Goal: Information Seeking & Learning: Learn about a topic

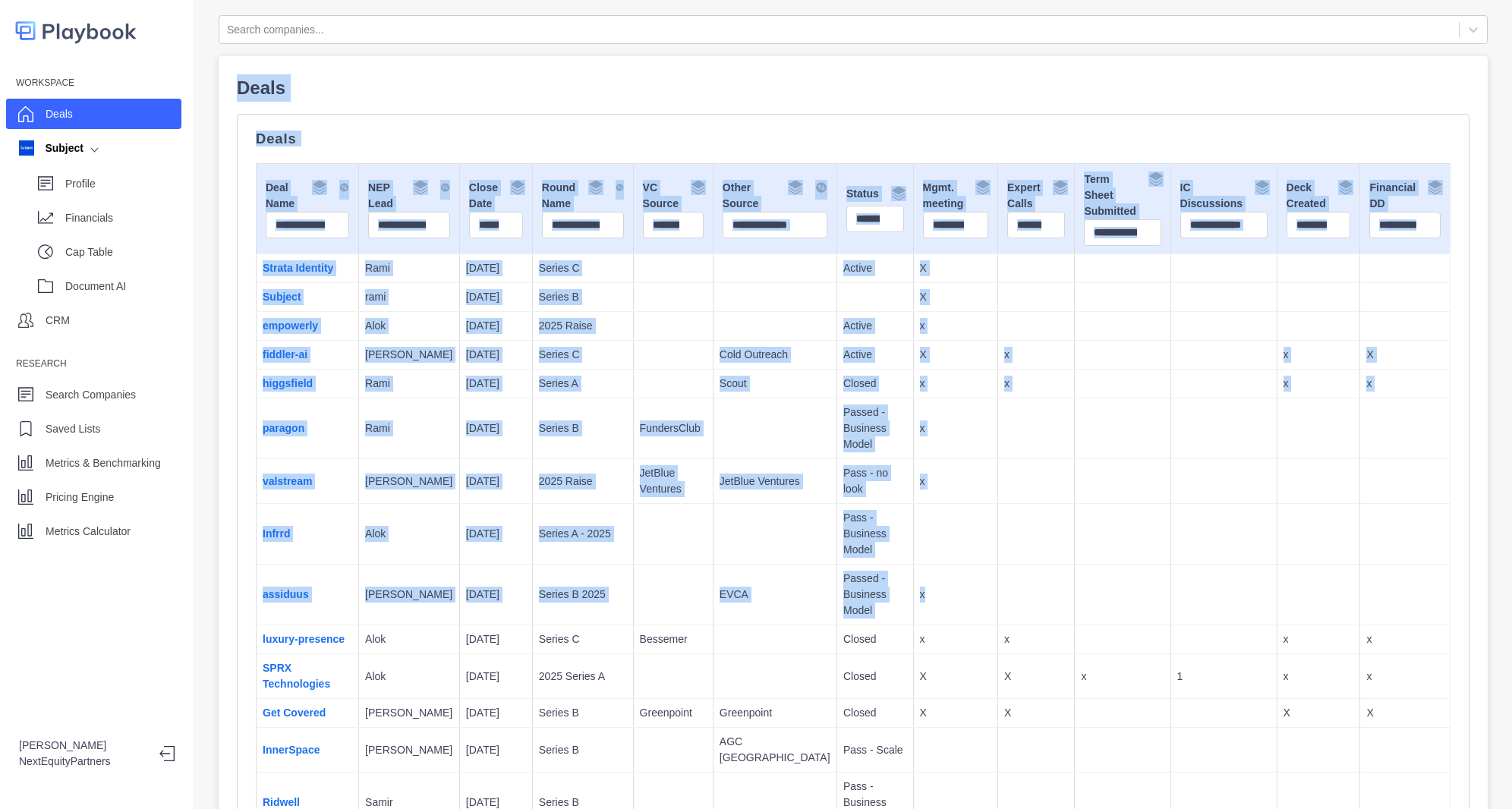
drag, startPoint x: 576, startPoint y: 47, endPoint x: 1020, endPoint y: 568, distance: 684.5
click at [1020, 568] on td at bounding box center [1036, 595] width 76 height 61
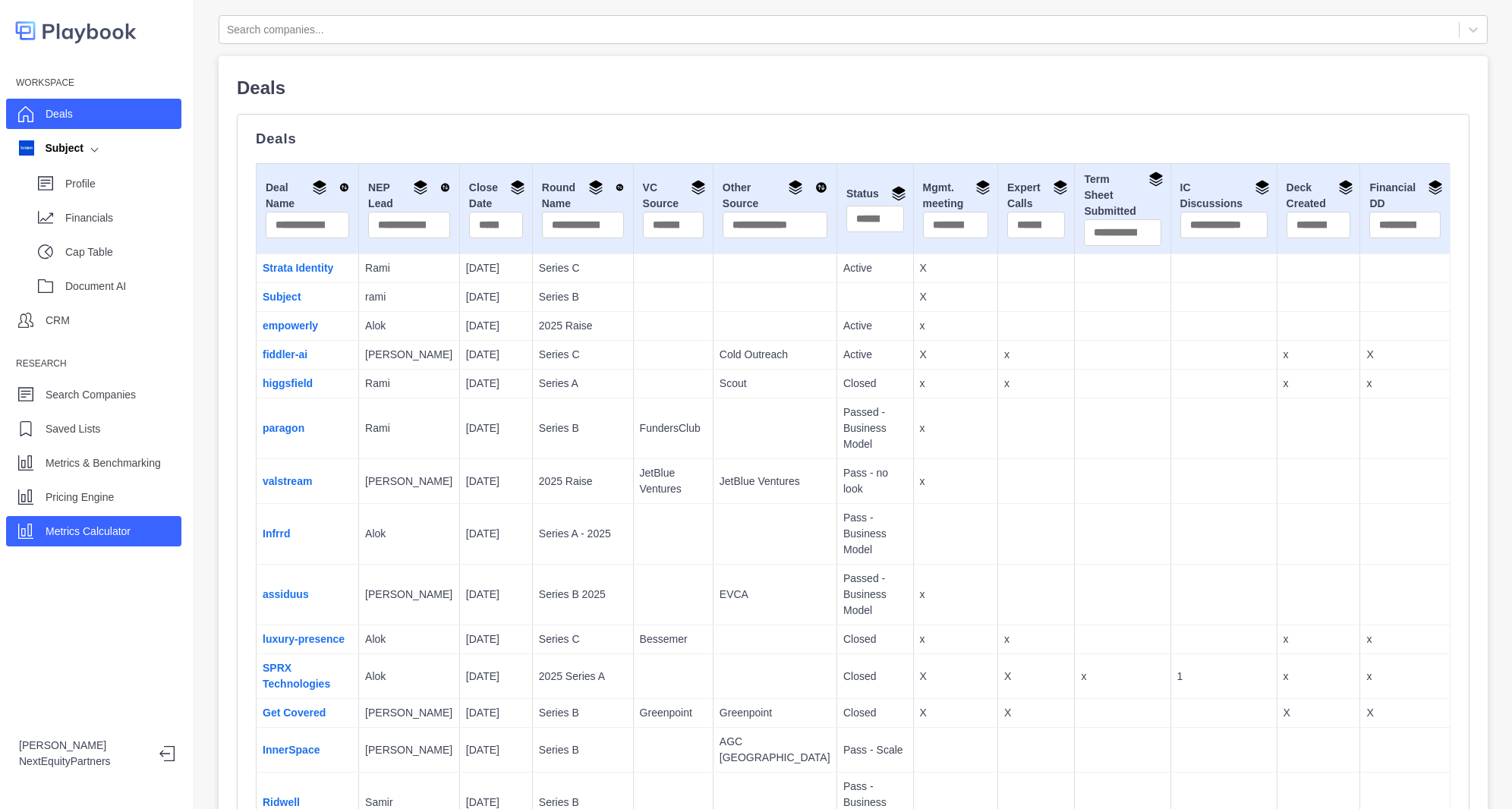
click at [135, 531] on div "Metrics Calculator" at bounding box center [94, 531] width 176 height 31
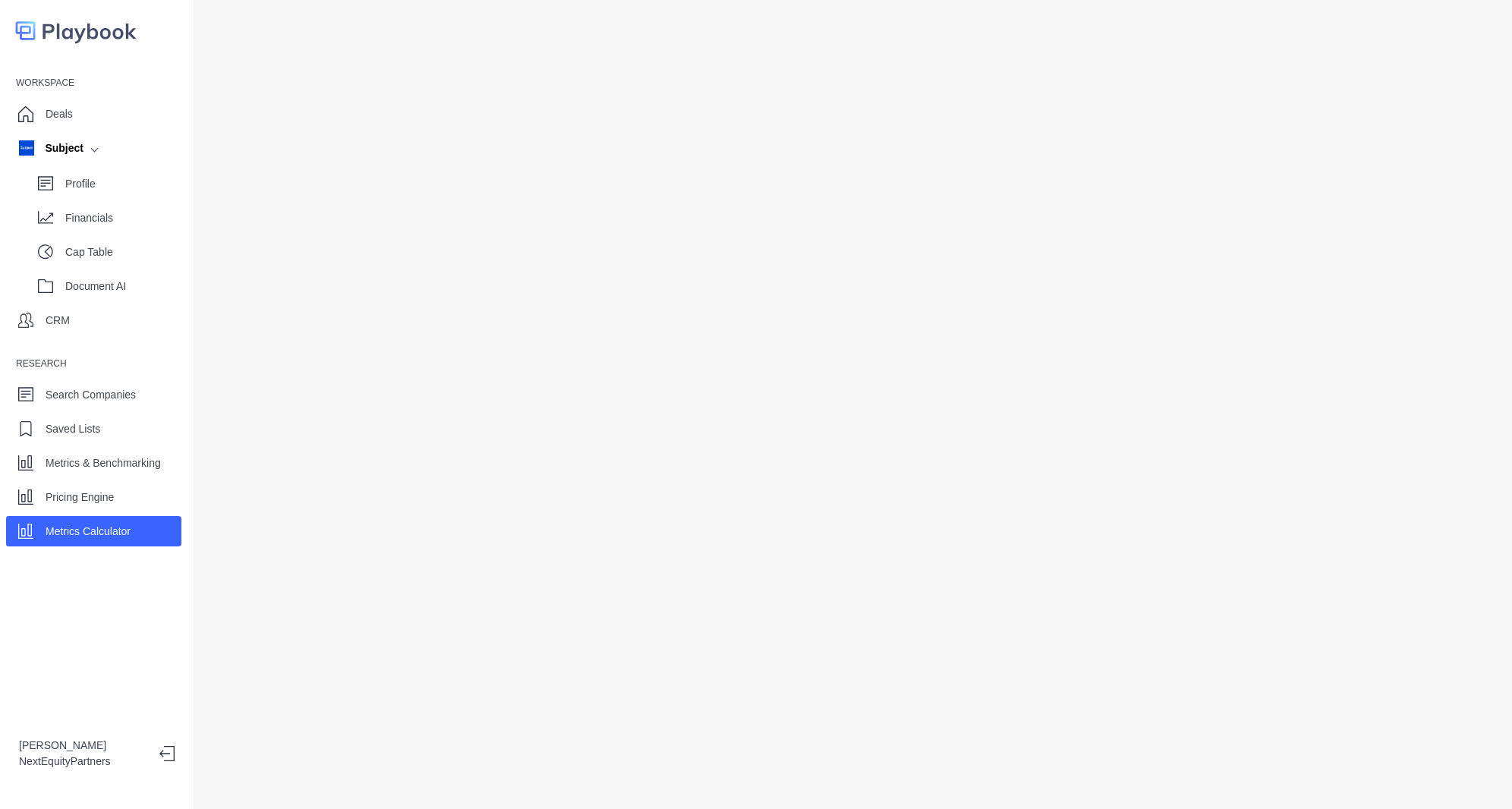
click at [218, 224] on div at bounding box center [853, 404] width 1318 height 809
click at [69, 138] on div "Subject" at bounding box center [94, 148] width 176 height 31
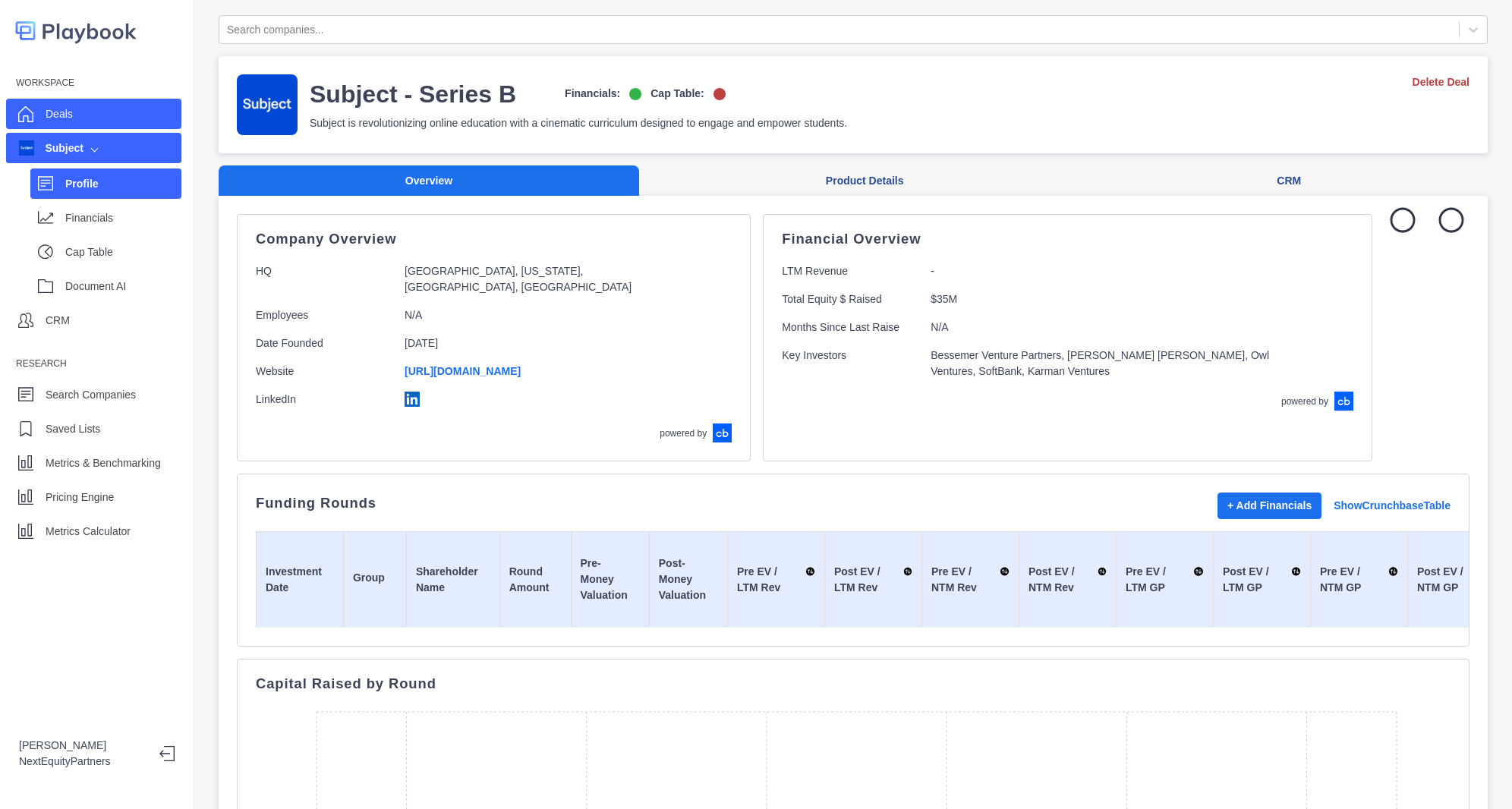
click at [61, 103] on div "Deals" at bounding box center [59, 114] width 27 height 23
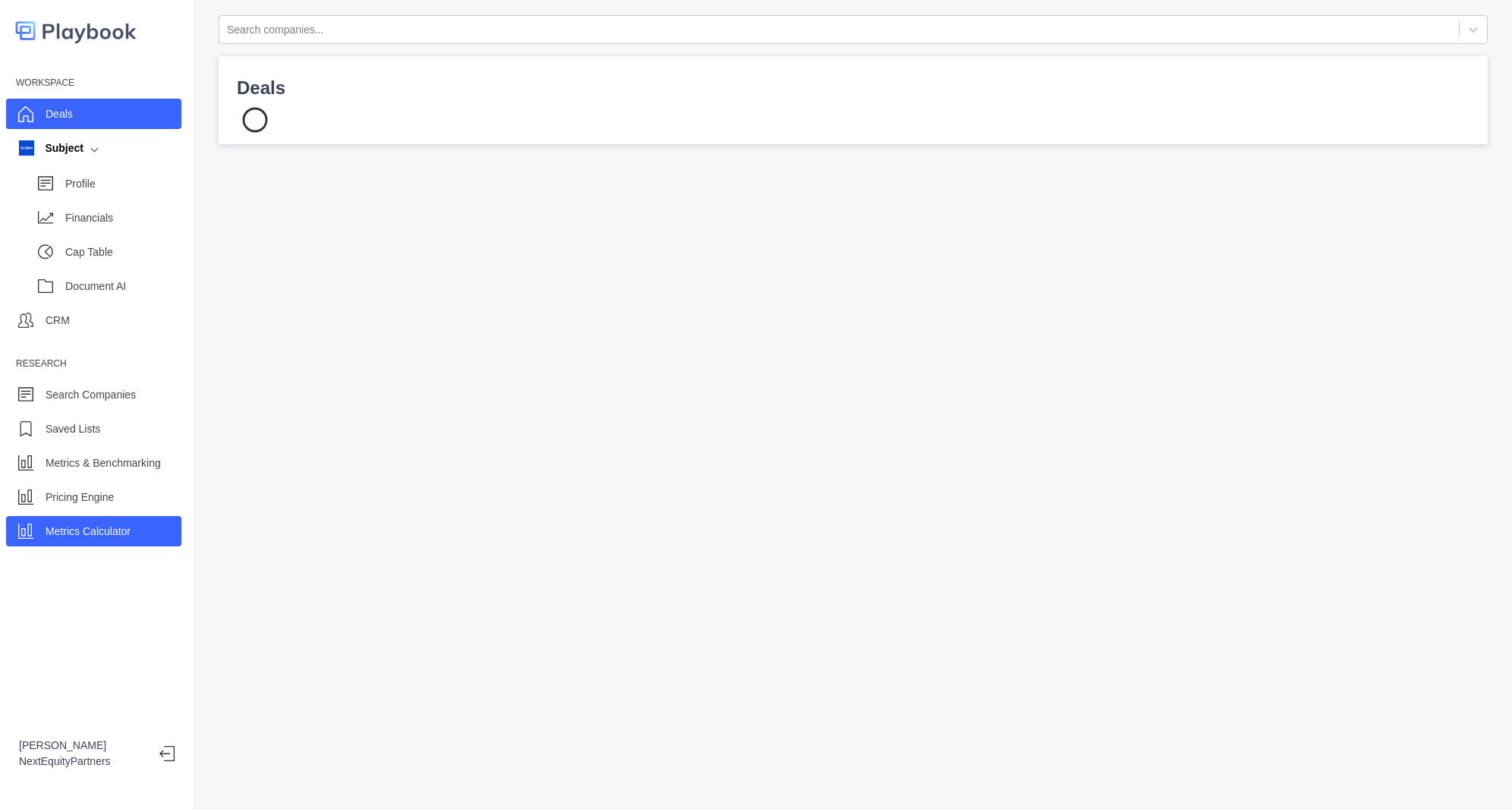
click at [124, 538] on p "Metrics Calculator" at bounding box center [88, 531] width 85 height 16
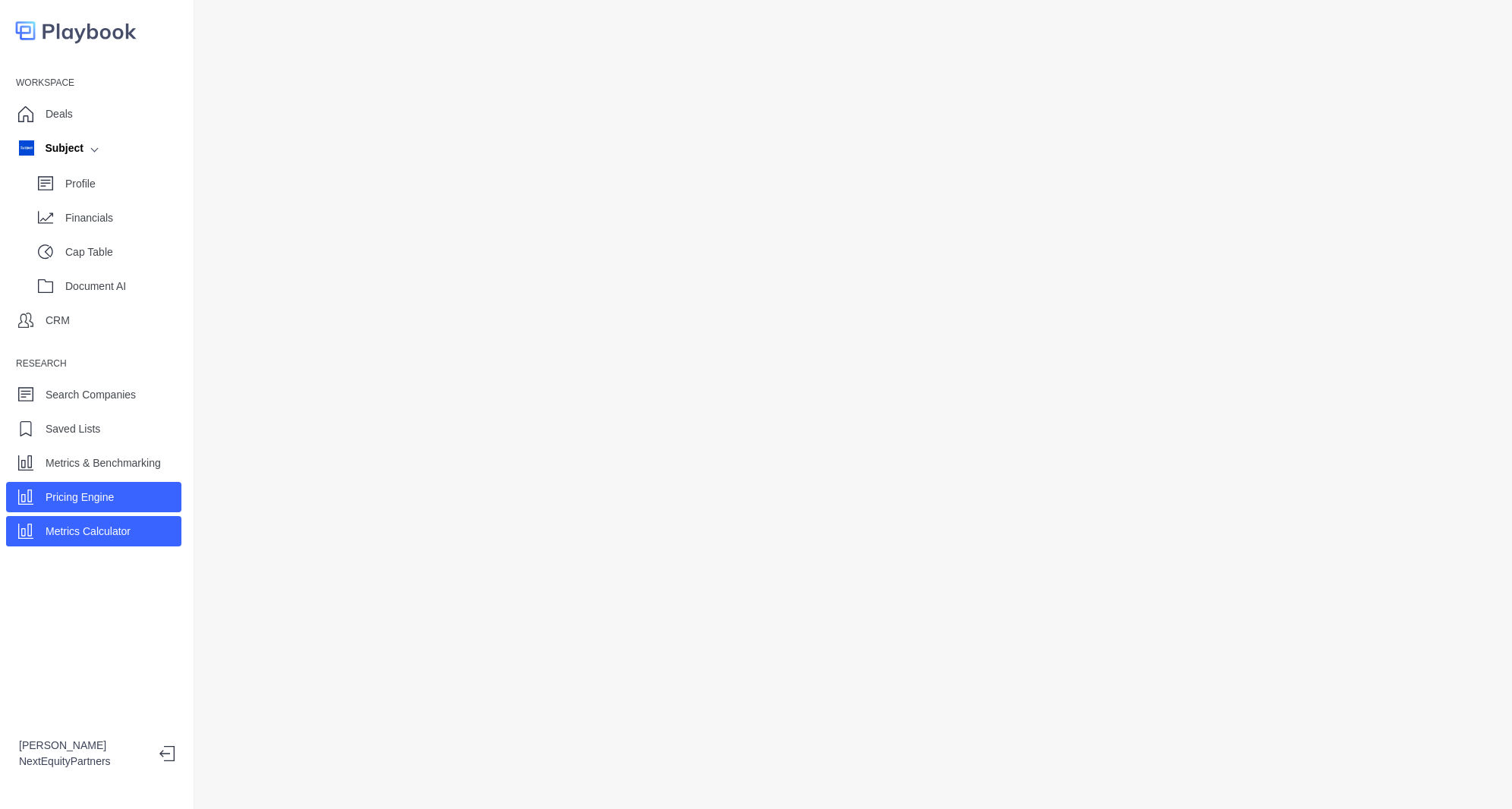
click at [96, 505] on div "Pricing Engine" at bounding box center [80, 497] width 69 height 23
click at [107, 539] on div "Metrics Calculator" at bounding box center [88, 531] width 85 height 23
click at [76, 503] on p "Pricing Engine" at bounding box center [80, 497] width 69 height 16
click at [88, 539] on div "Metrics Calculator" at bounding box center [88, 531] width 85 height 23
click at [86, 495] on p "Pricing Engine" at bounding box center [80, 497] width 69 height 16
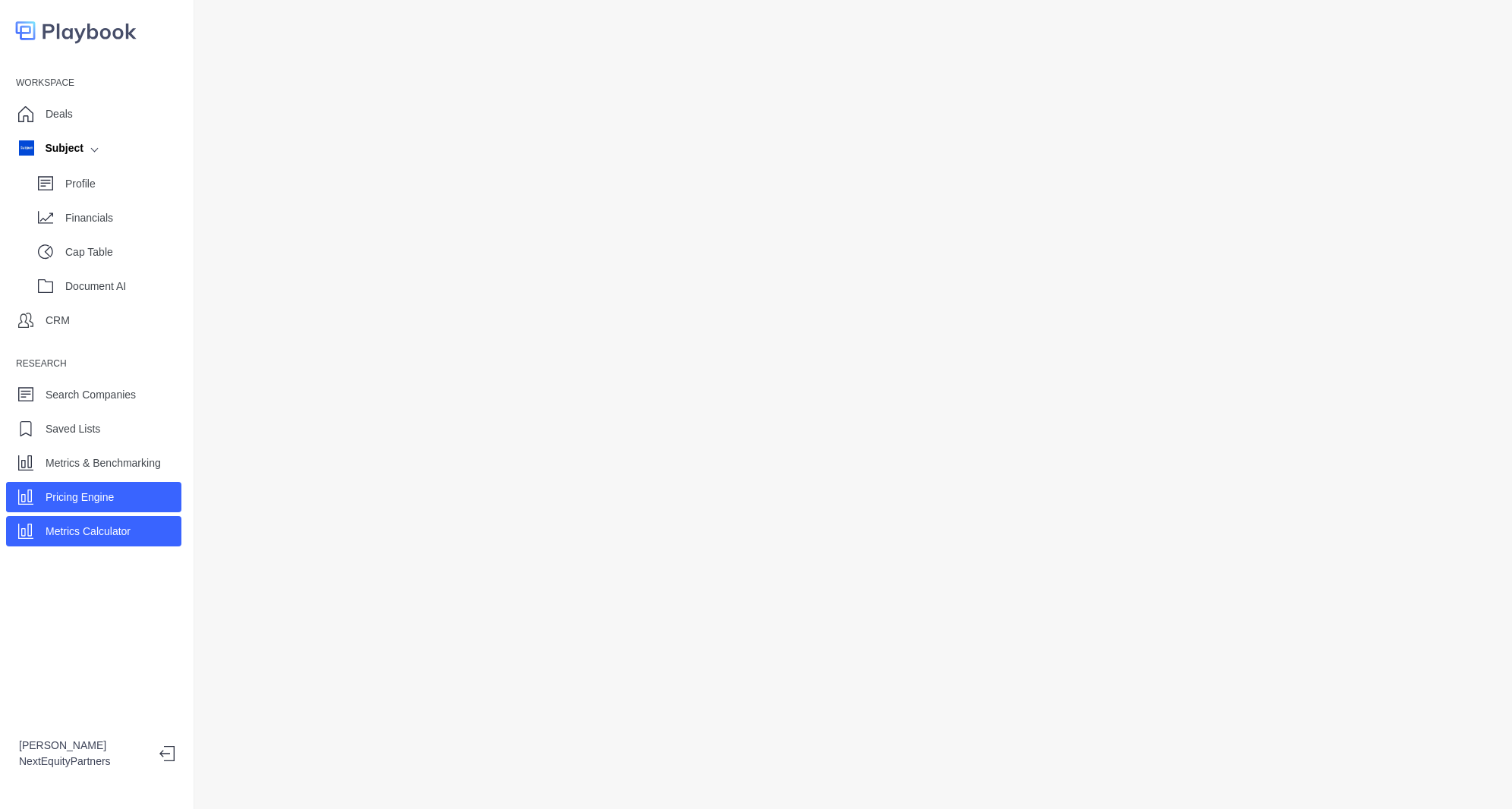
click at [47, 536] on p "Metrics Calculator" at bounding box center [88, 531] width 85 height 16
click at [106, 219] on p "Financials" at bounding box center [123, 218] width 116 height 16
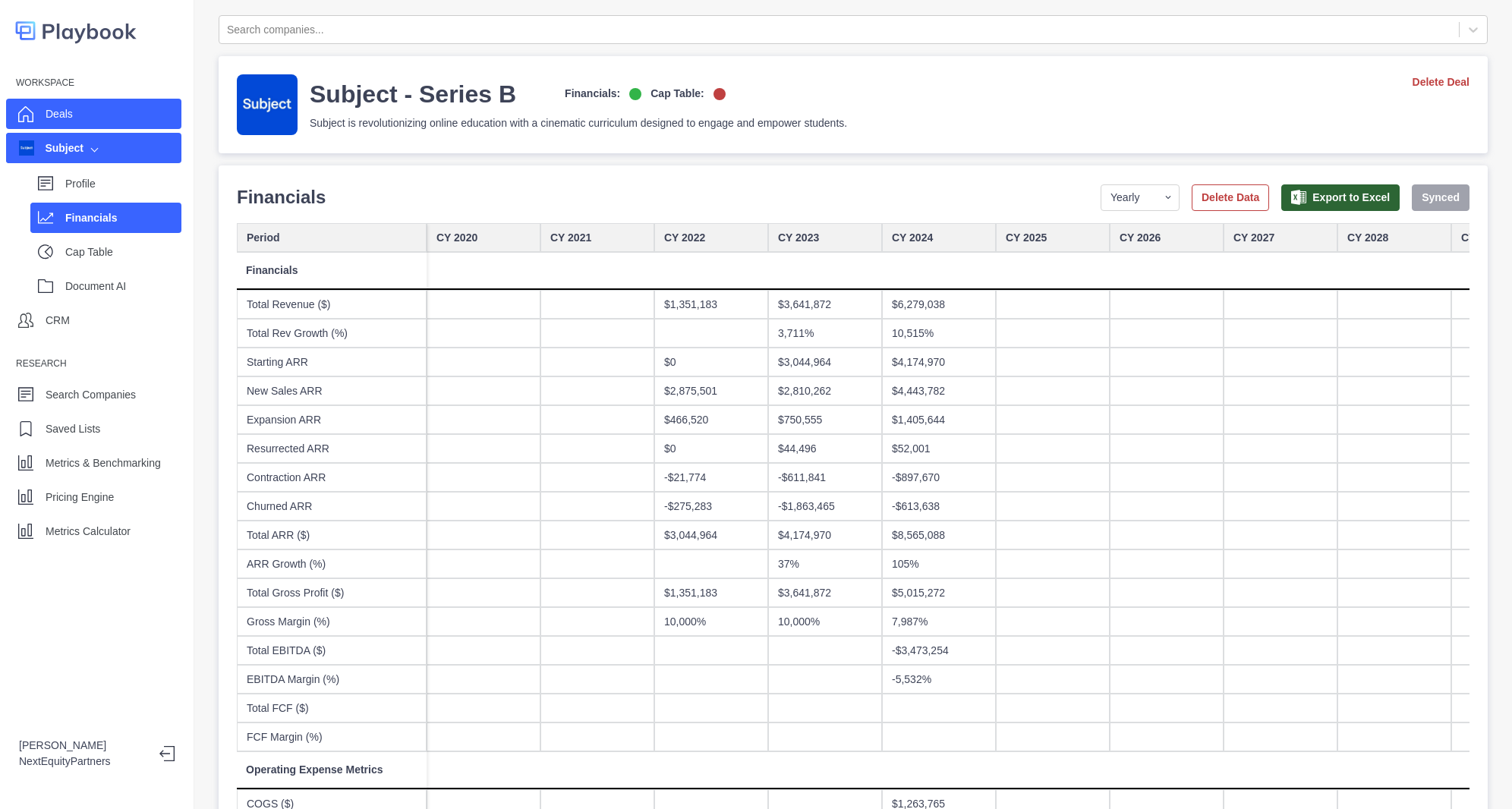
click at [36, 107] on div "Deals" at bounding box center [94, 113] width 176 height 31
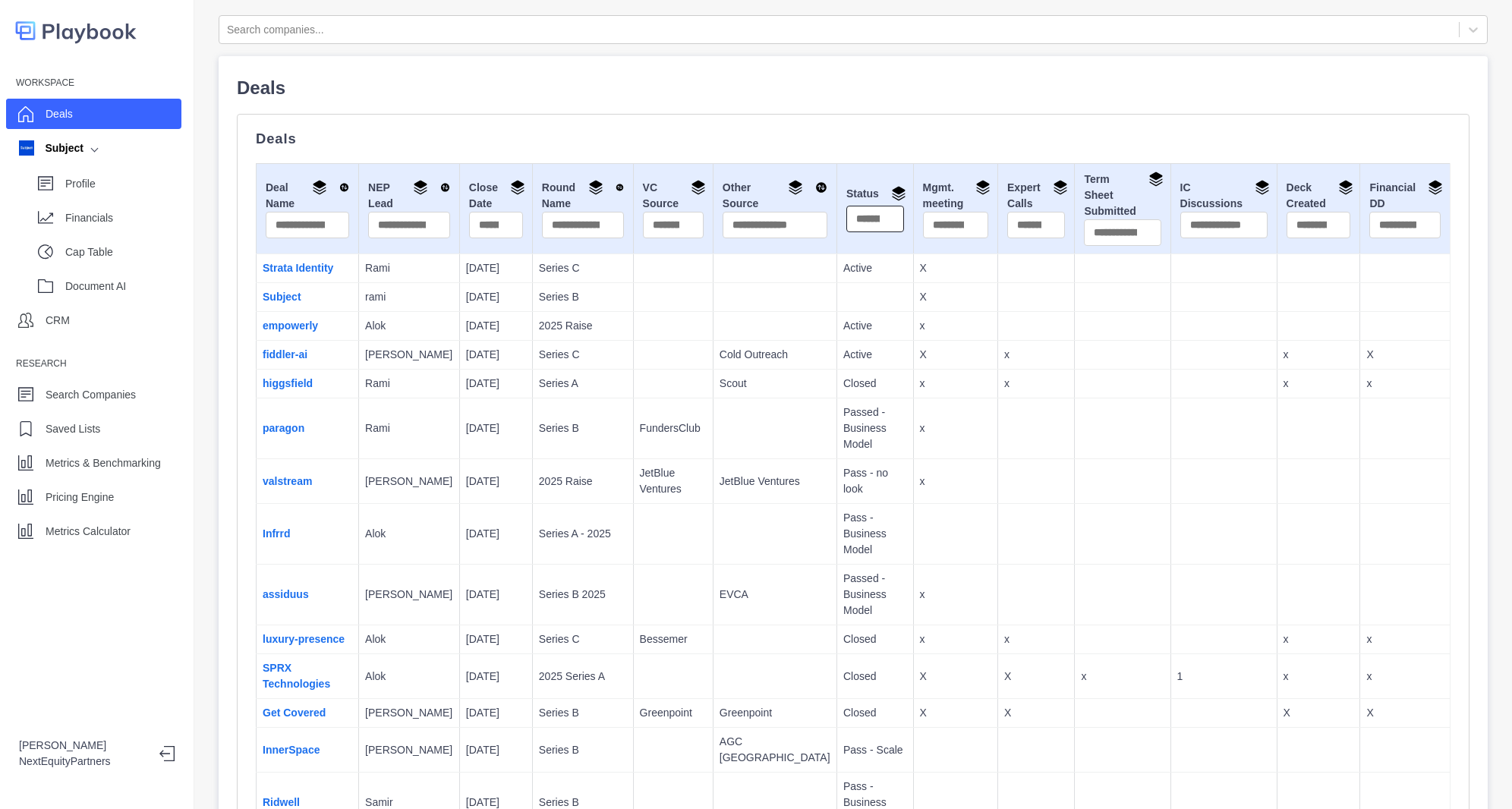
click at [846, 227] on input "text" at bounding box center [875, 219] width 58 height 26
type input "******"
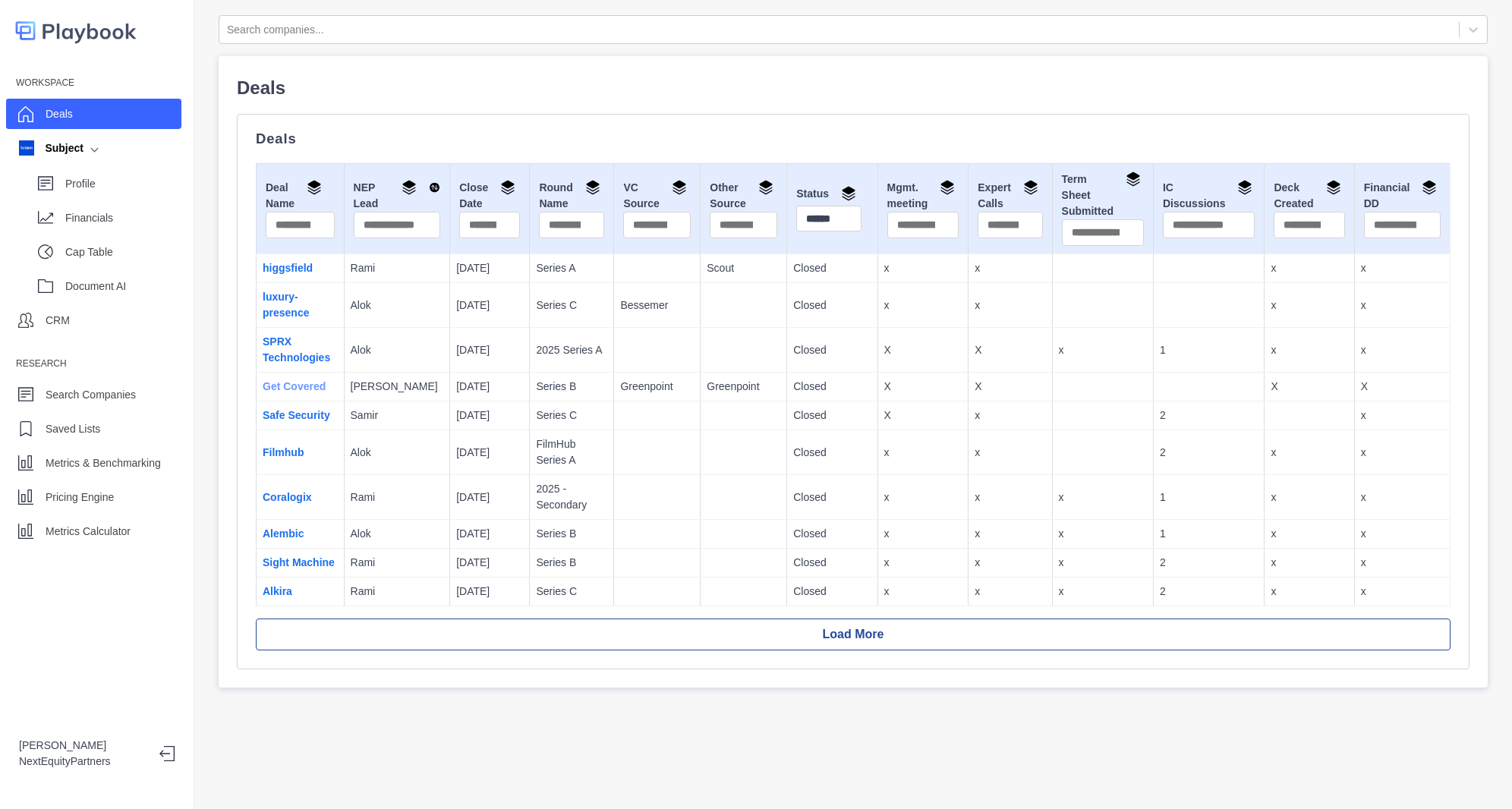
click at [301, 382] on link "Get Covered" at bounding box center [294, 386] width 63 height 12
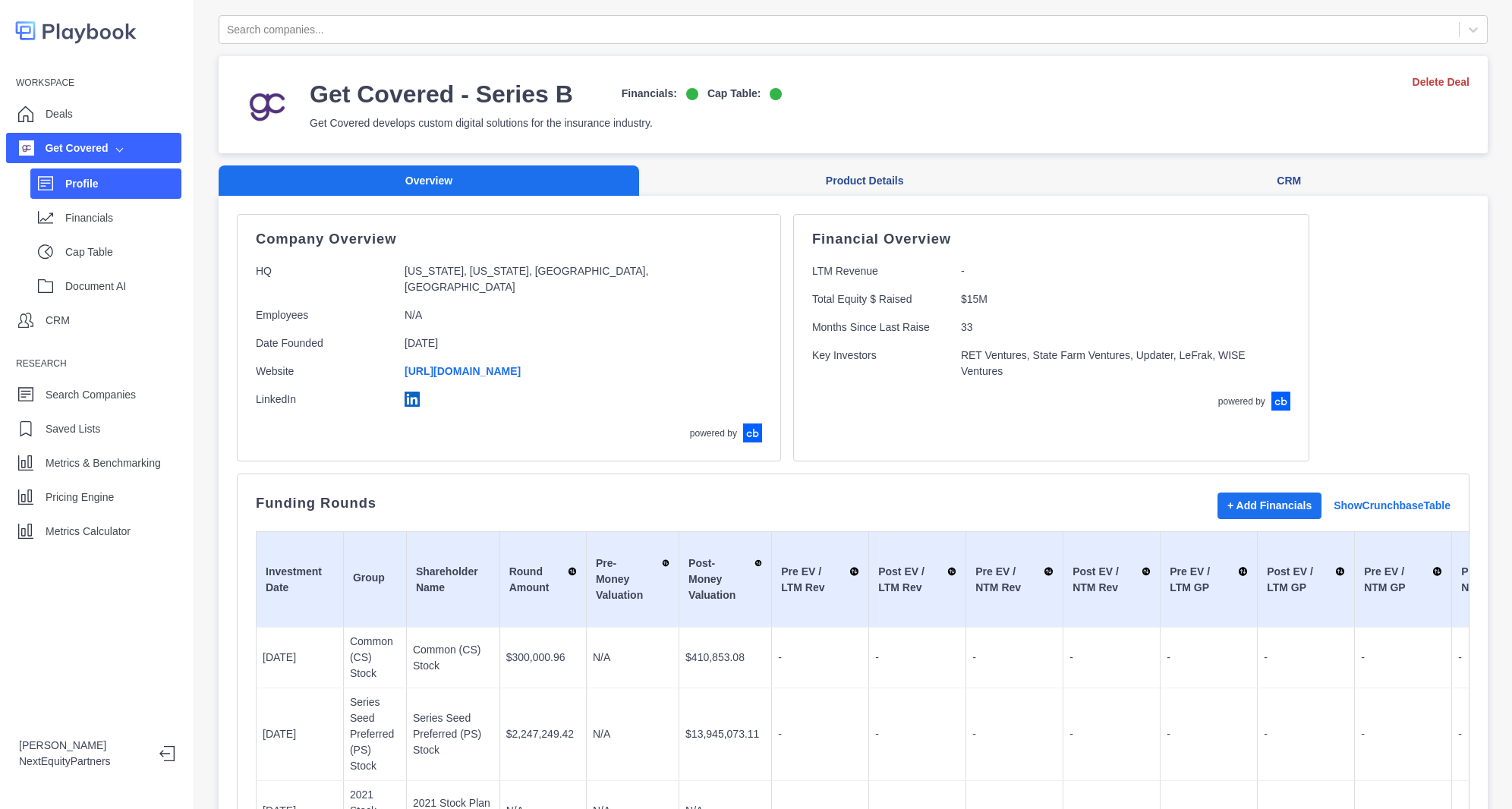
click at [112, 234] on div "Profile Financials Cap Table Document AI" at bounding box center [94, 232] width 176 height 137
click at [110, 229] on div "Financials" at bounding box center [106, 218] width 151 height 31
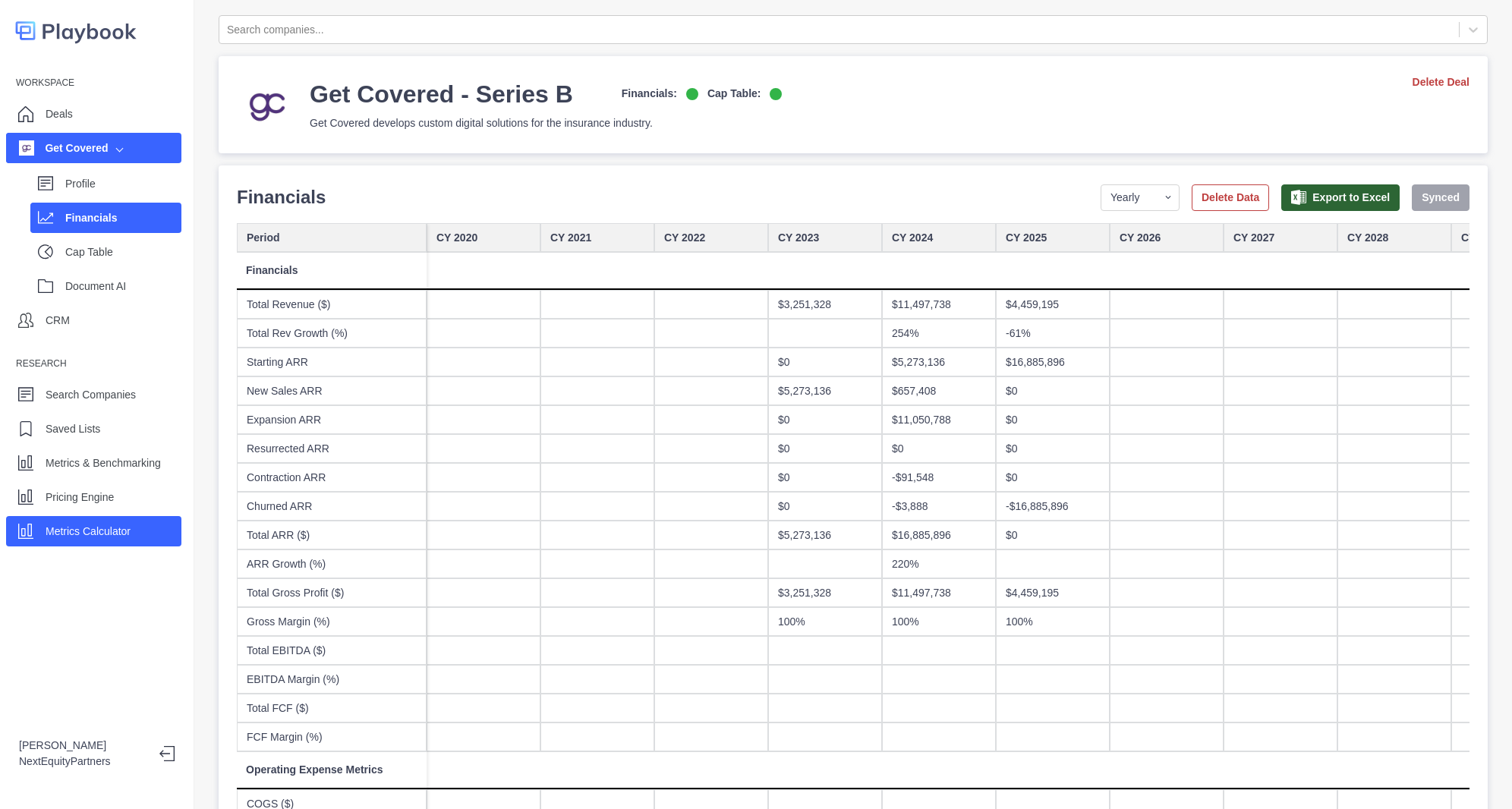
click at [104, 532] on p "Metrics Calculator" at bounding box center [88, 531] width 85 height 16
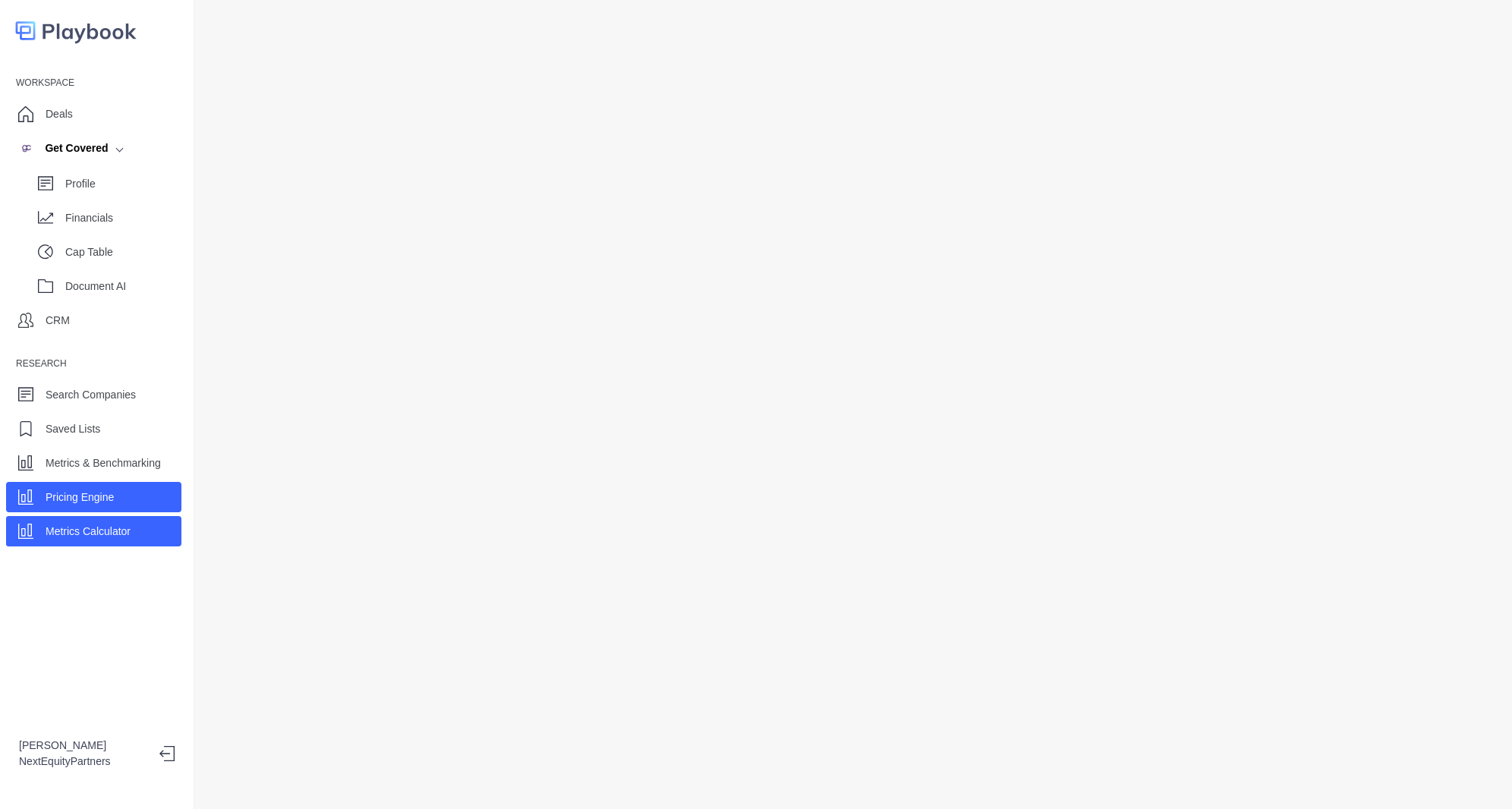
click at [69, 483] on div "Pricing Engine" at bounding box center [94, 497] width 176 height 31
click at [86, 538] on p "Metrics Calculator" at bounding box center [88, 531] width 85 height 16
click at [118, 501] on div "Pricing Engine" at bounding box center [94, 497] width 176 height 31
click at [128, 529] on p "Metrics Calculator" at bounding box center [88, 531] width 85 height 16
click at [95, 484] on div "Pricing Engine" at bounding box center [94, 497] width 176 height 31
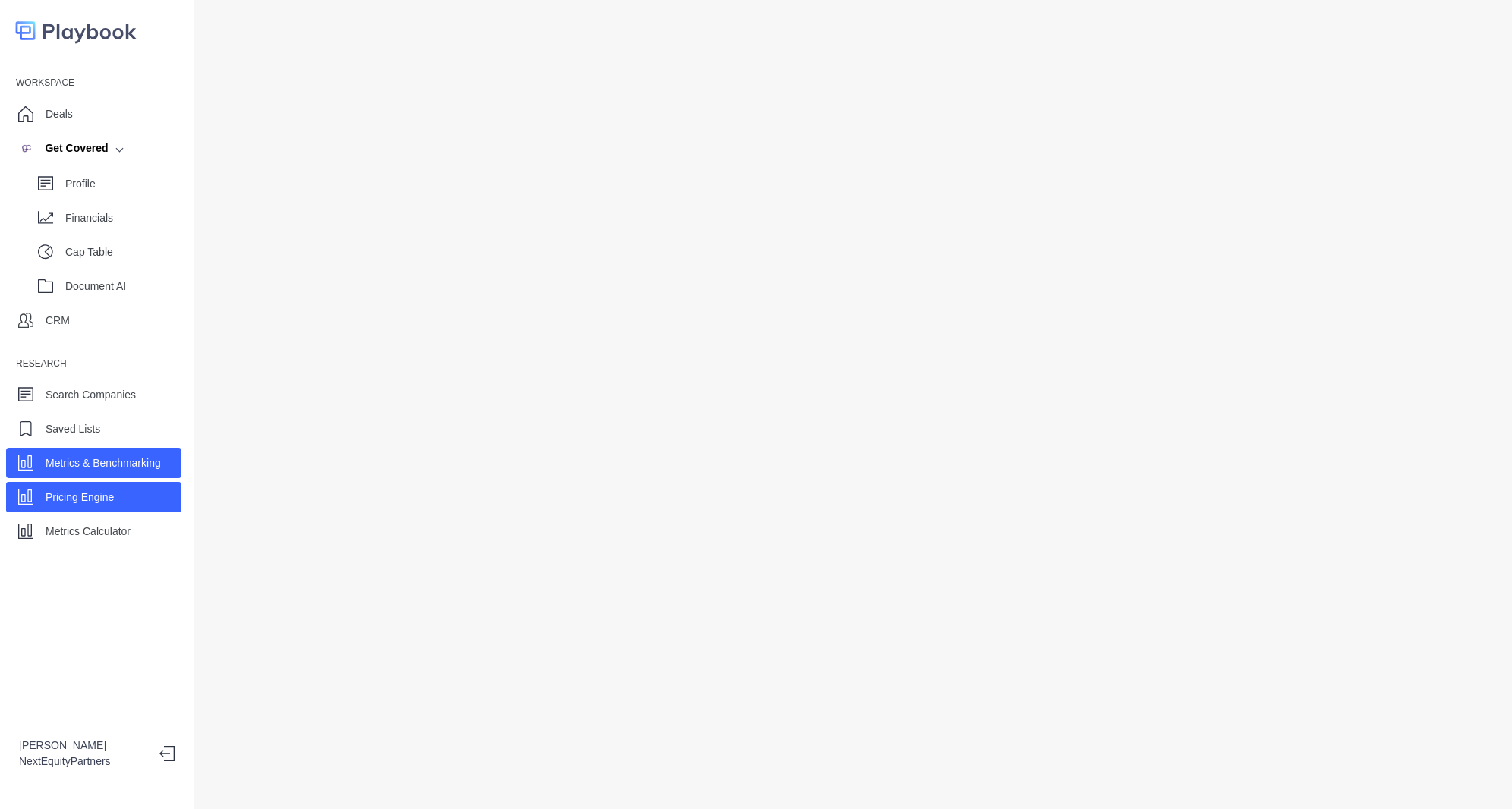
click at [119, 460] on p "Metrics & Benchmarking" at bounding box center [103, 463] width 115 height 16
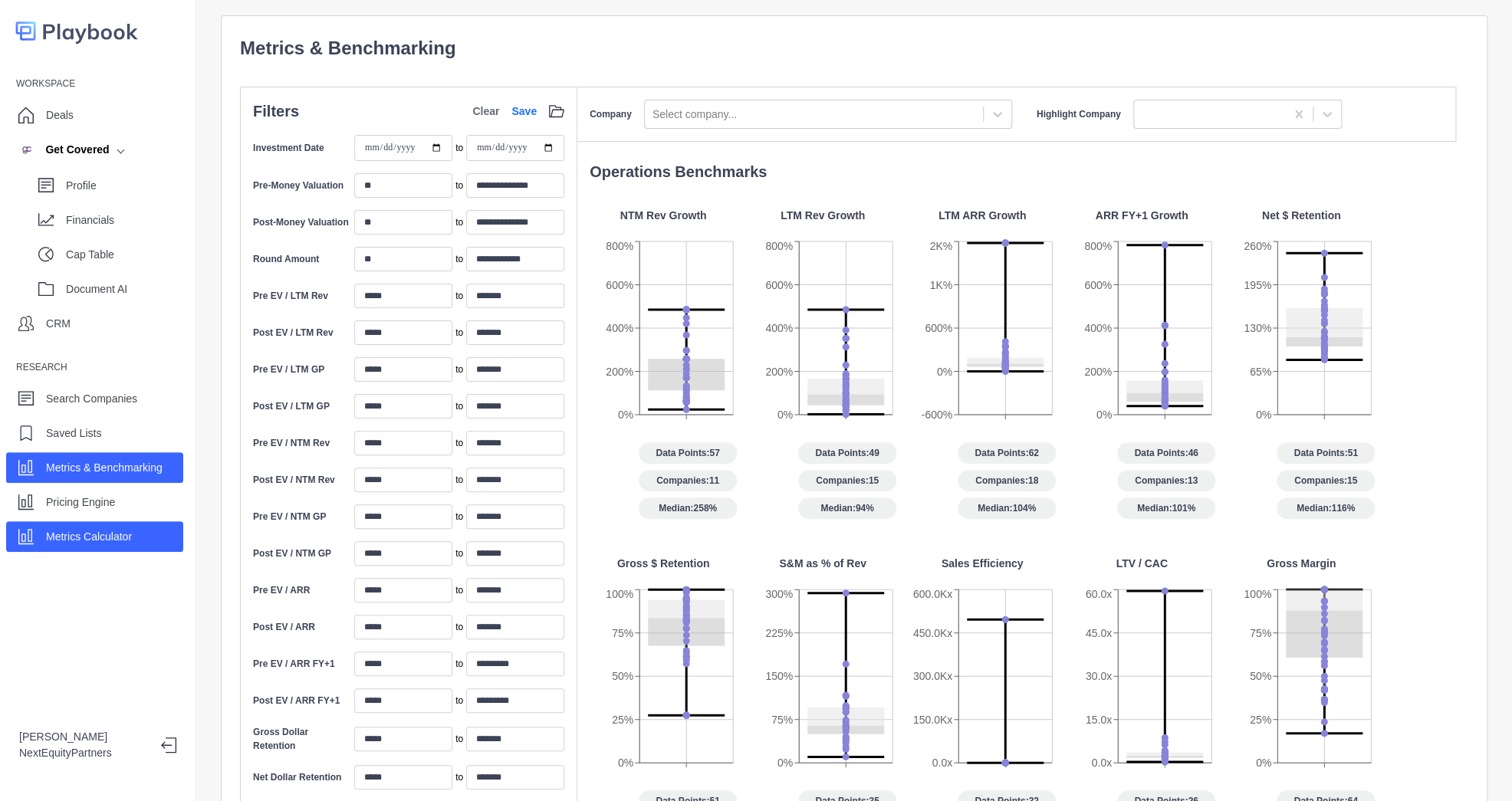
click at [97, 543] on p "Metrics Calculator" at bounding box center [89, 537] width 86 height 16
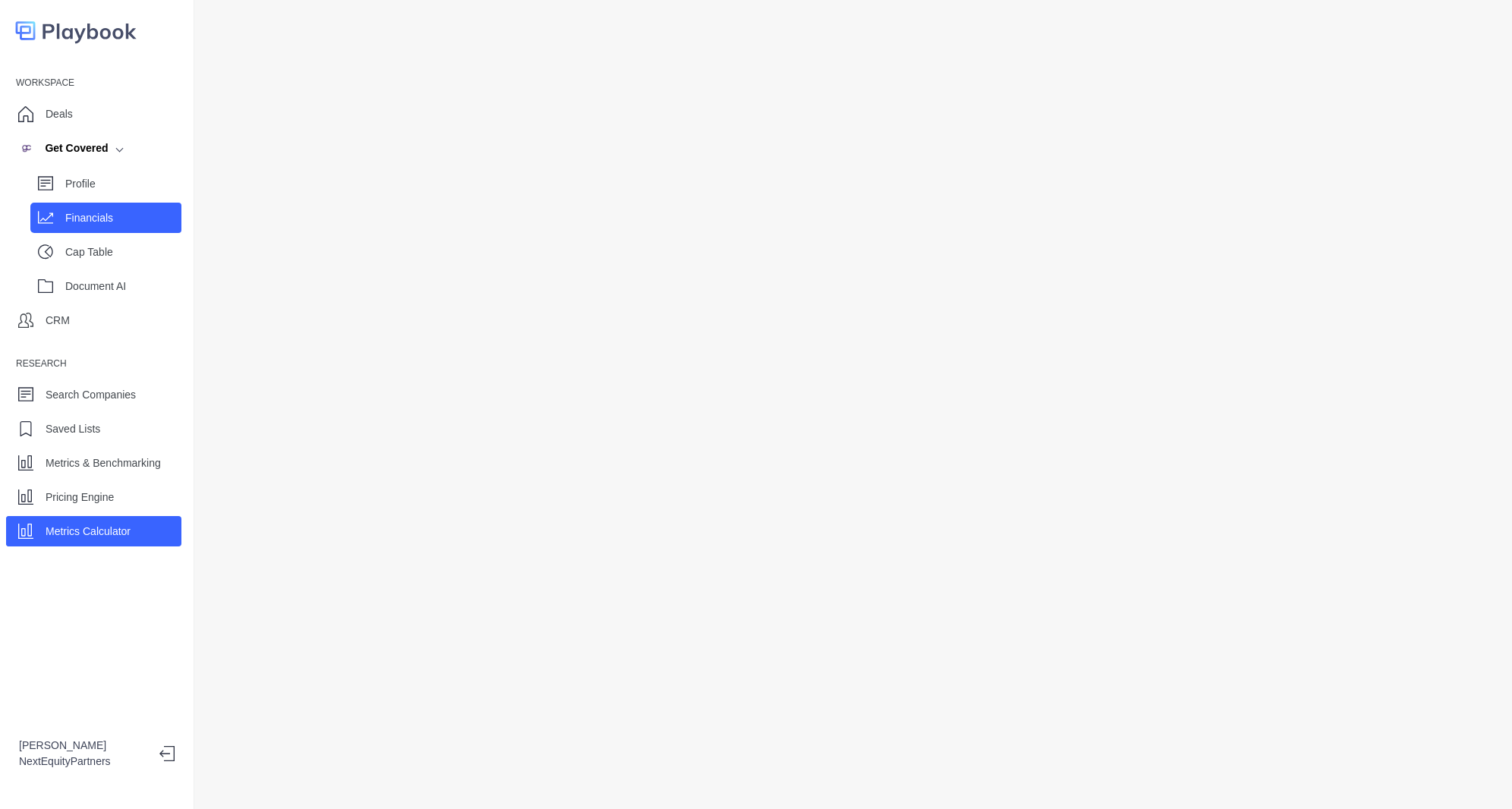
click at [98, 213] on p "Financials" at bounding box center [123, 218] width 116 height 16
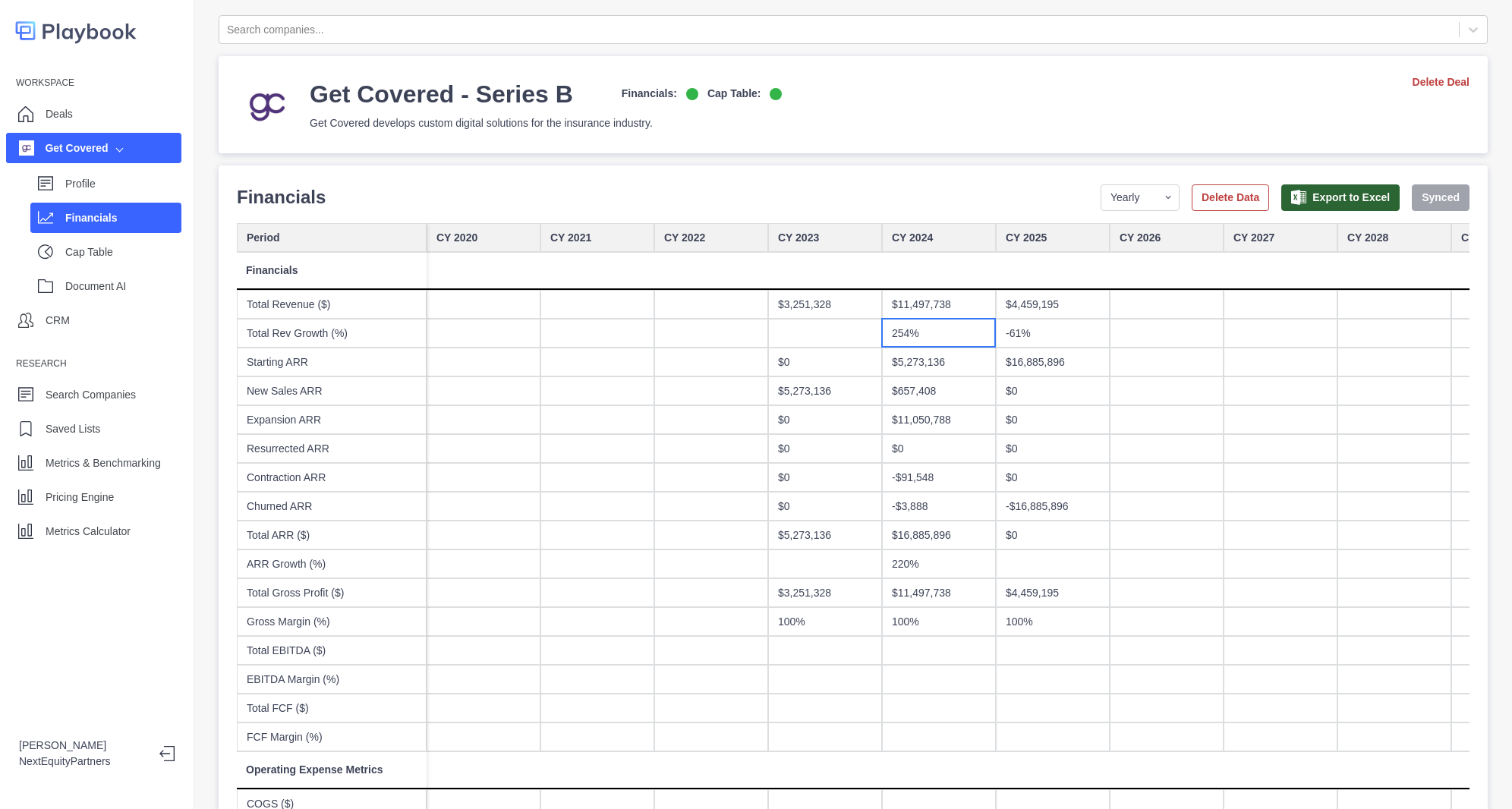
drag, startPoint x: 956, startPoint y: 336, endPoint x: 1007, endPoint y: 332, distance: 51.2
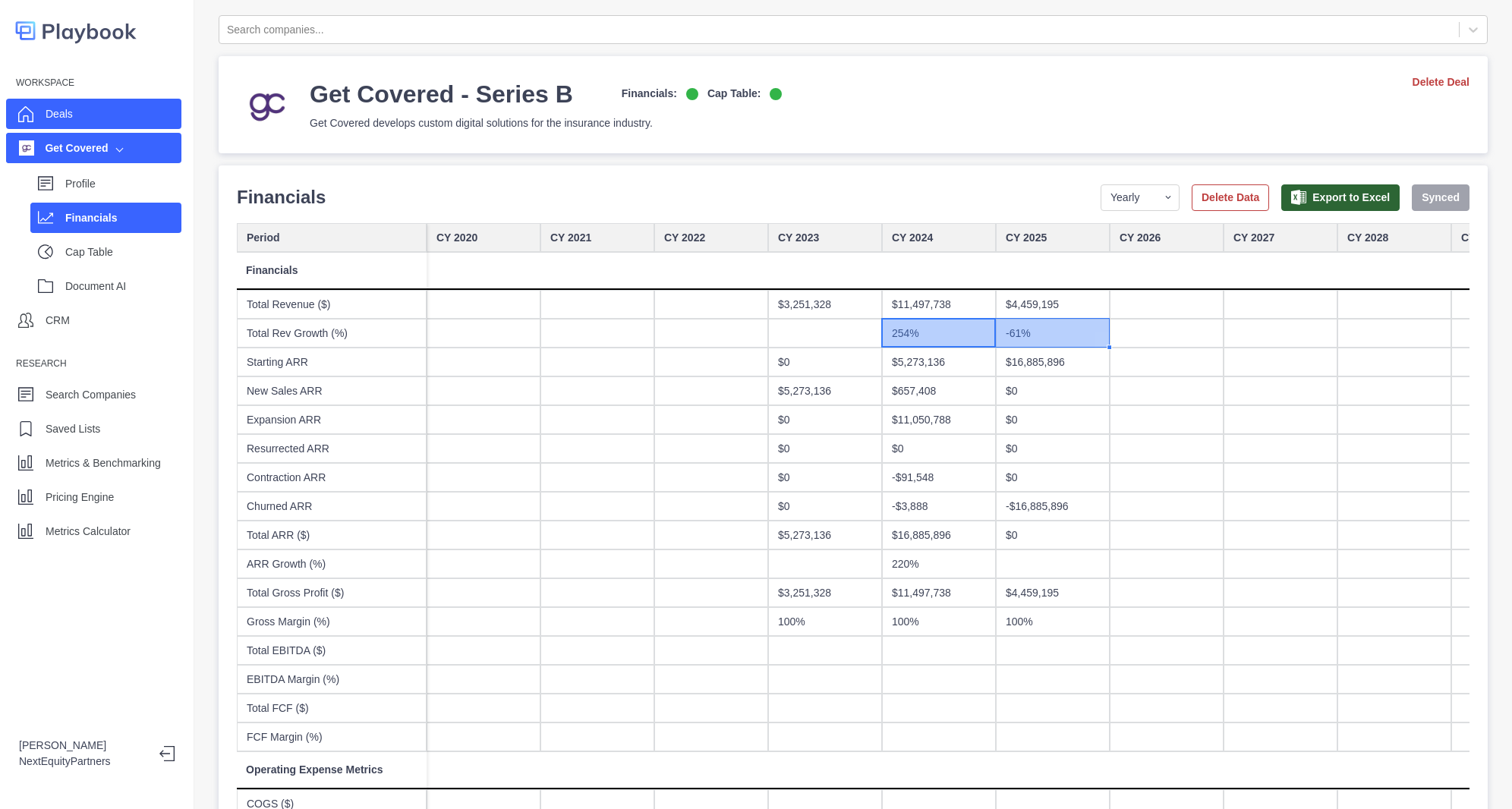
click at [92, 114] on div "Deals" at bounding box center [94, 113] width 176 height 31
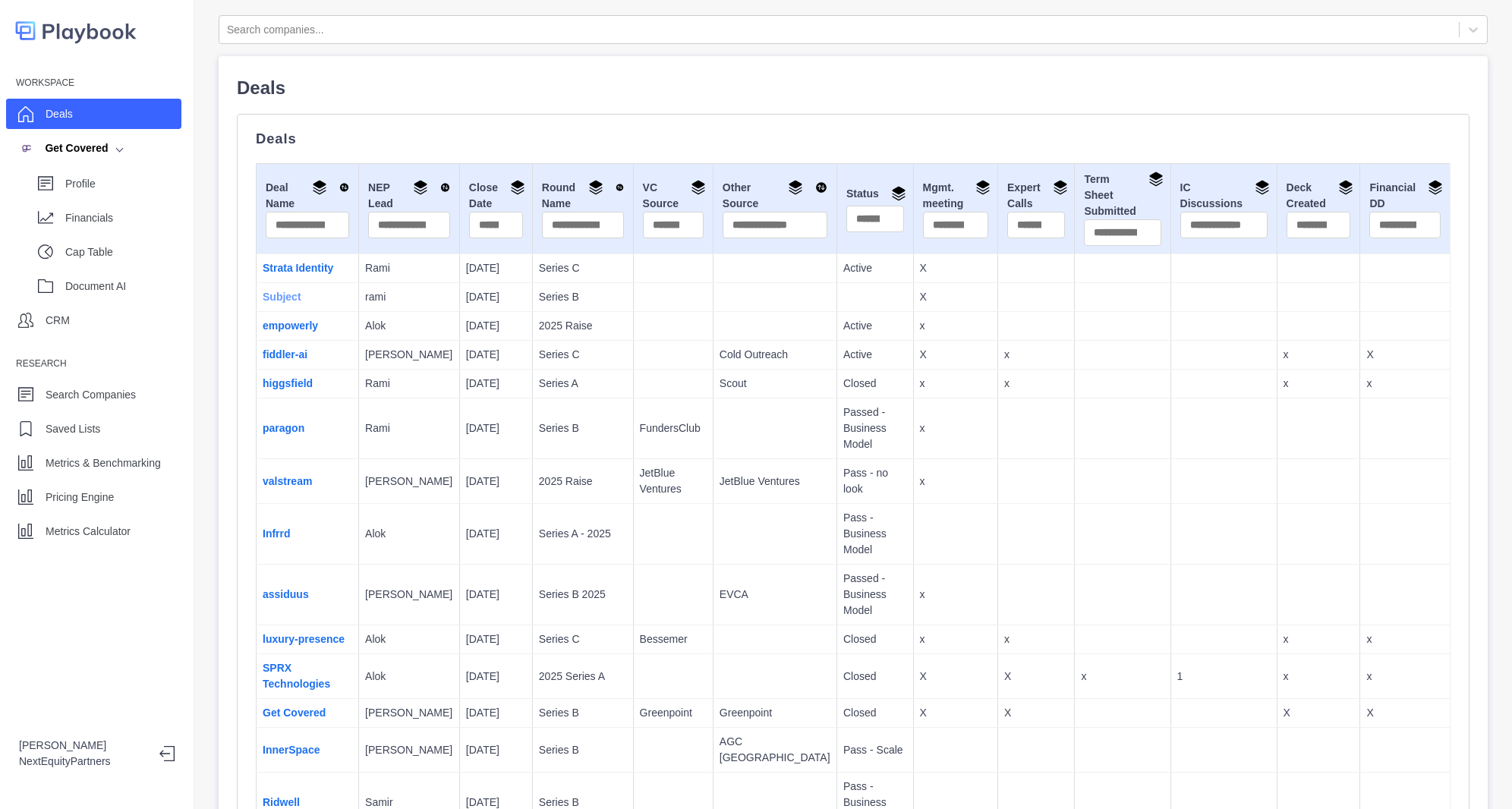
click at [271, 299] on link "Subject" at bounding box center [282, 297] width 39 height 12
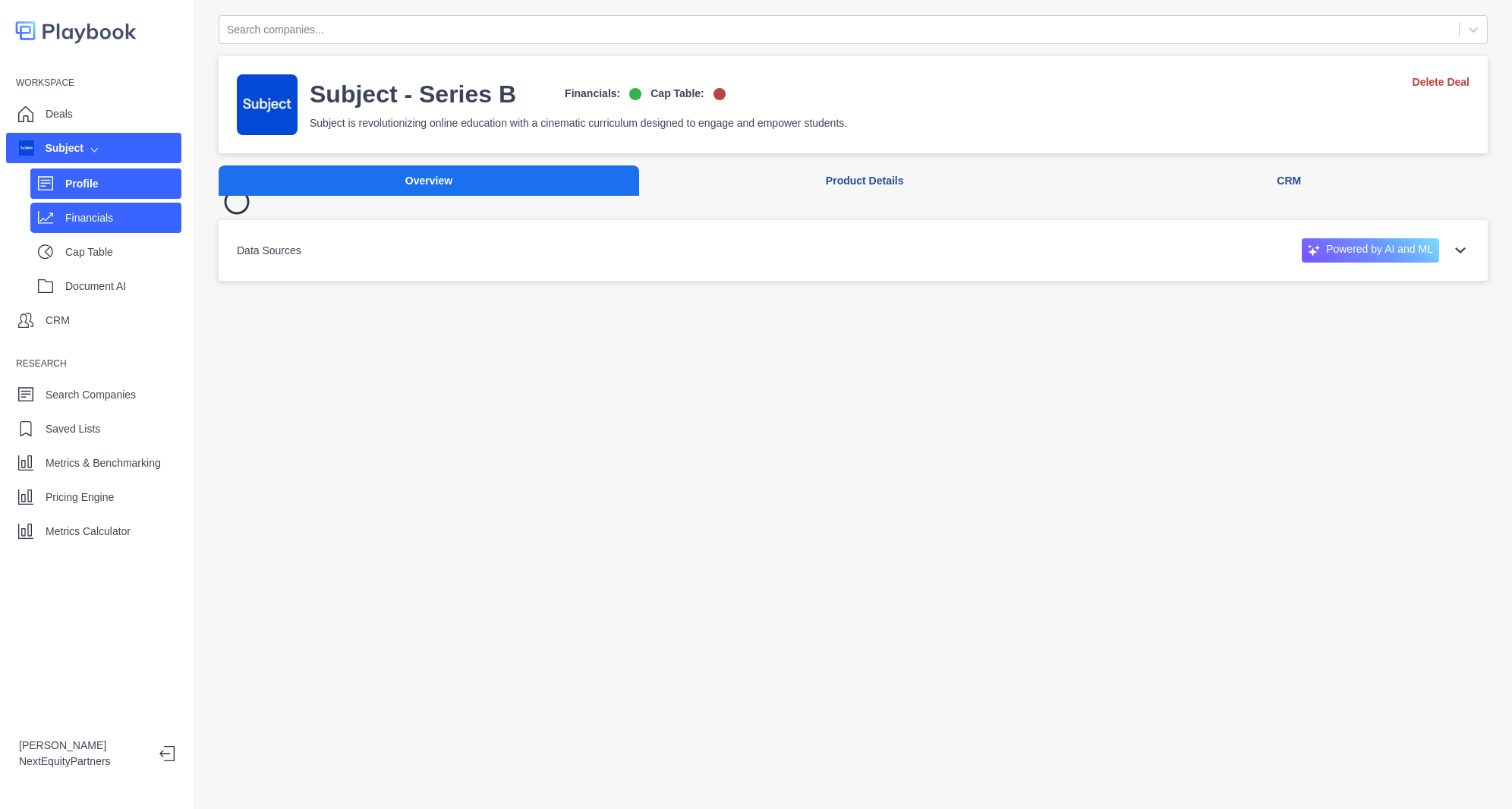
click at [103, 214] on p "Financials" at bounding box center [123, 218] width 116 height 16
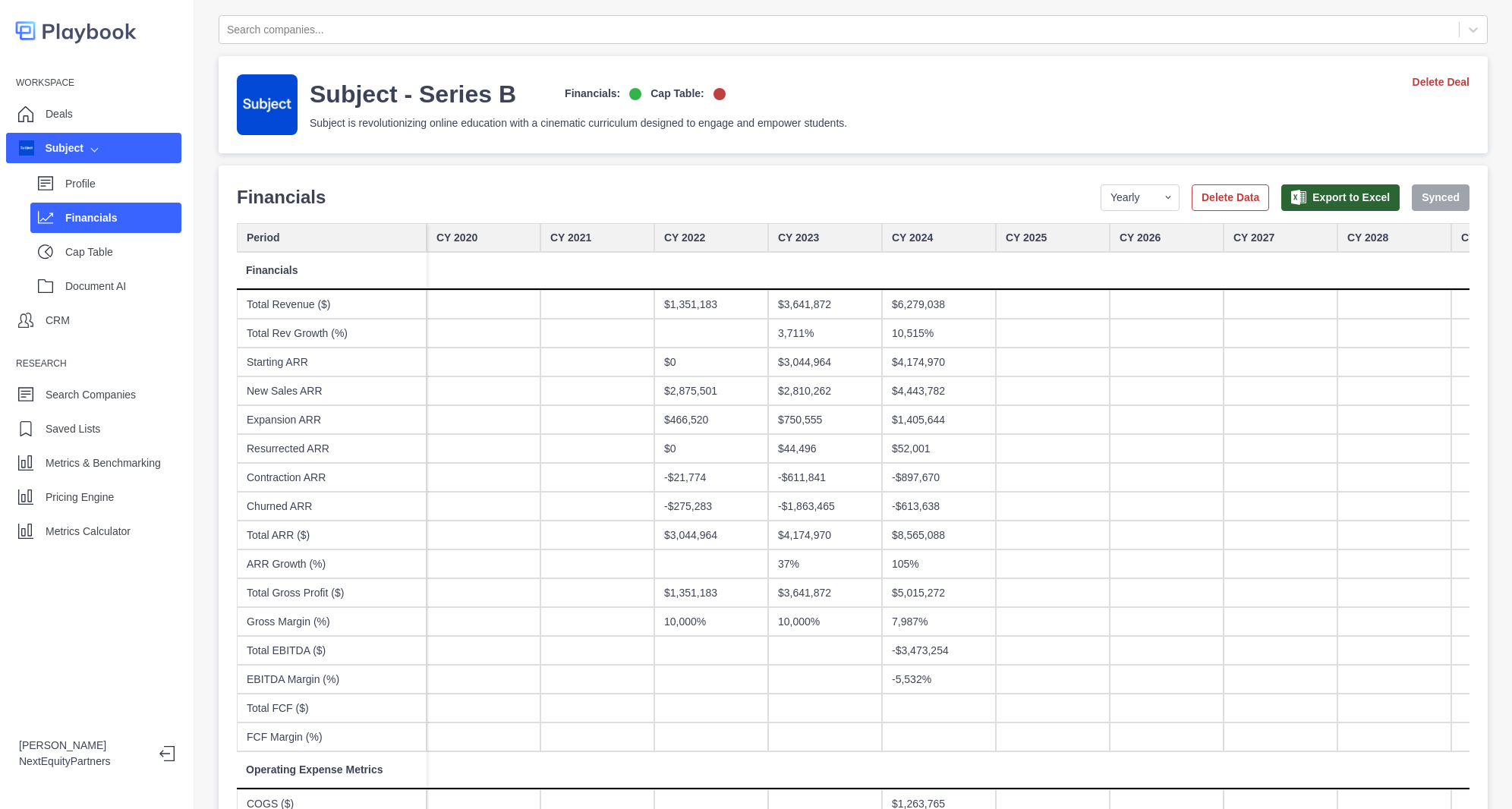
click at [923, 334] on div "10,515%" at bounding box center [939, 333] width 114 height 29
click at [814, 325] on div "3,711%" at bounding box center [825, 333] width 114 height 29
click at [901, 337] on div "10,515%" at bounding box center [939, 333] width 114 height 29
click at [813, 336] on div "3,711%" at bounding box center [825, 333] width 114 height 29
click at [901, 341] on div "10,515%" at bounding box center [939, 333] width 114 height 29
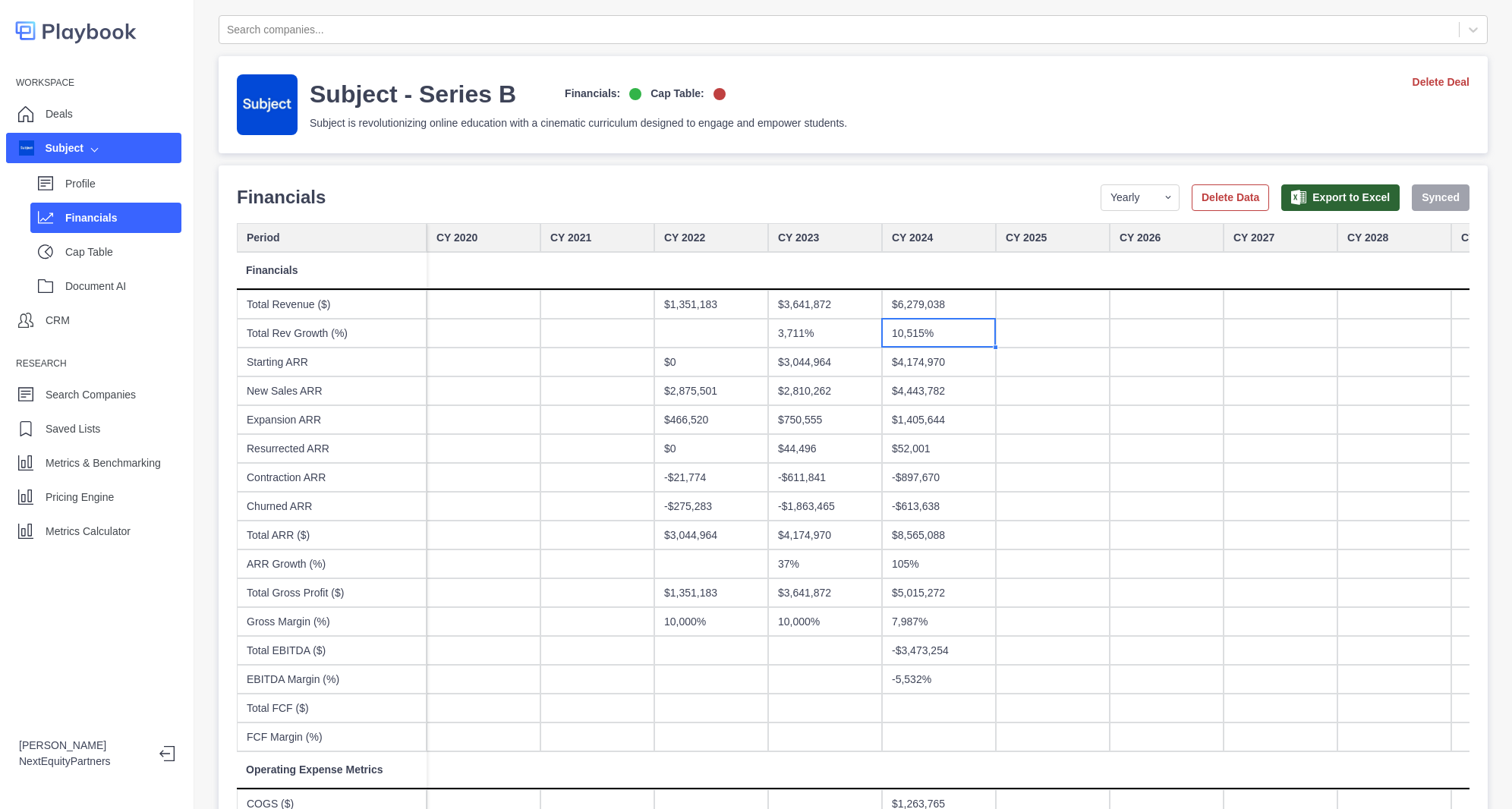
click at [830, 307] on div "$3,641,872" at bounding box center [825, 304] width 114 height 29
click at [895, 302] on div "$6,279,038" at bounding box center [939, 304] width 114 height 29
click at [856, 307] on div "$3,641,872" at bounding box center [825, 304] width 114 height 29
click at [912, 307] on div "$6,279,038" at bounding box center [939, 304] width 114 height 29
click at [918, 343] on div "10,515%" at bounding box center [939, 333] width 114 height 29
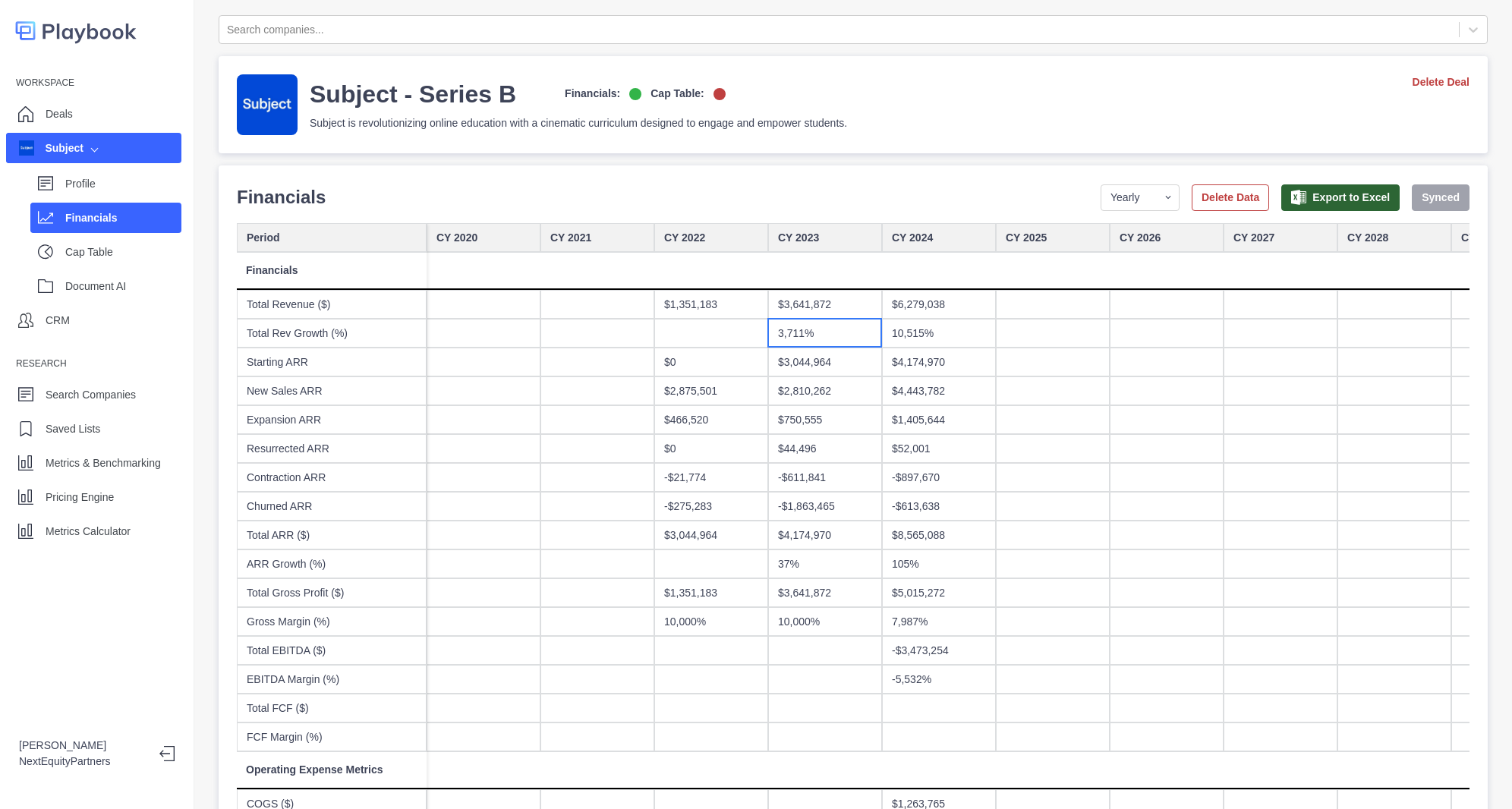
click at [829, 338] on div "3,711%" at bounding box center [825, 333] width 114 height 29
click at [706, 301] on div "$1,351,183" at bounding box center [712, 304] width 114 height 29
click at [807, 327] on div "3,711%" at bounding box center [825, 333] width 114 height 29
click at [605, 379] on div at bounding box center [597, 391] width 114 height 29
click at [873, 637] on div at bounding box center [825, 650] width 114 height 29
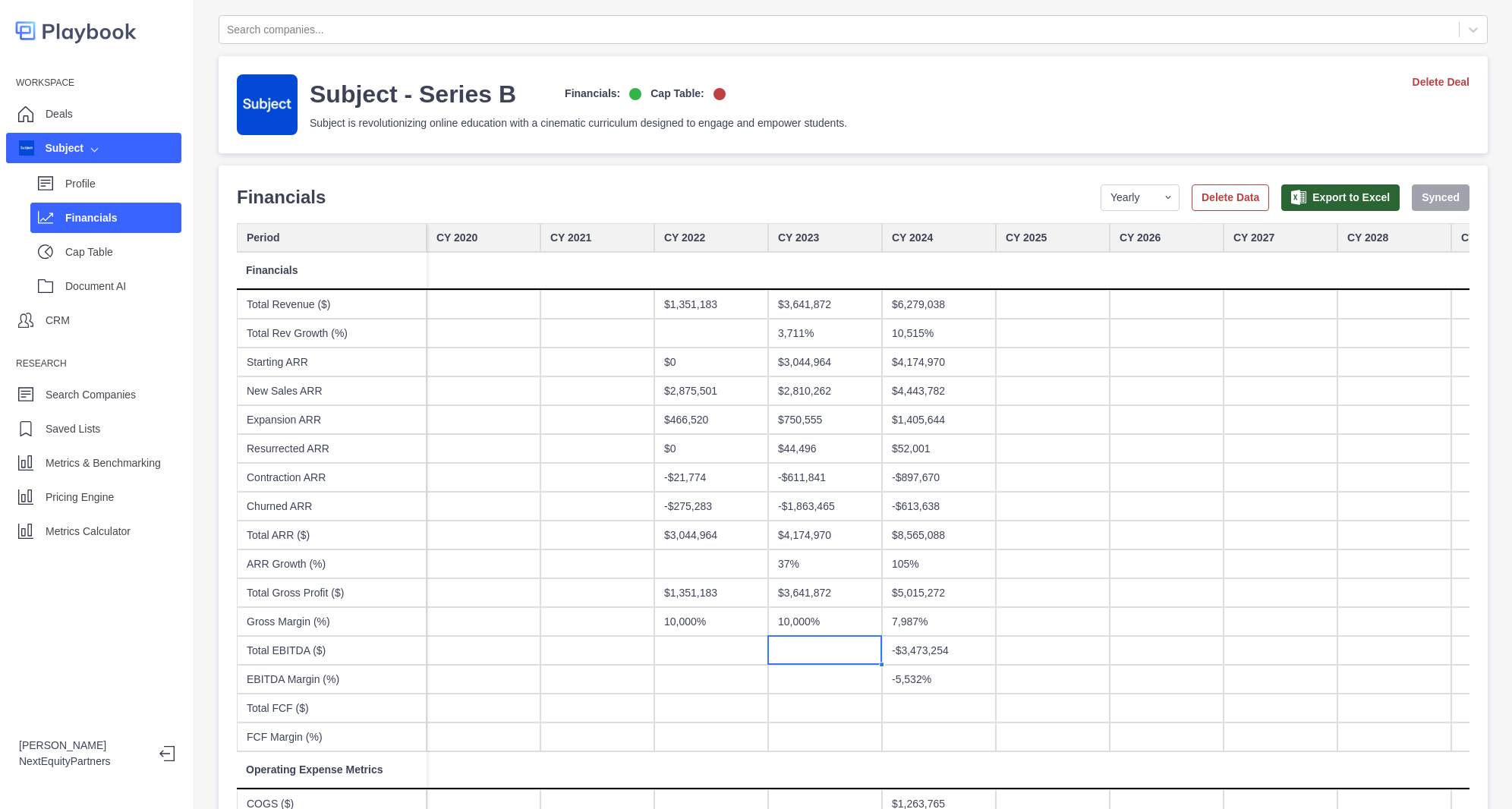
click at [146, 618] on div "Workspace Deals Subject Profile Financials Cap Table Document AI CRM Research S…" at bounding box center [97, 404] width 194 height 809
drag, startPoint x: 385, startPoint y: 176, endPoint x: 957, endPoint y: 785, distance: 835.5
click at [961, 795] on div "Workspace Deals Subject Profile Financials Cap Table Document AI CRM Research S…" at bounding box center [756, 404] width 1512 height 809
click at [935, 722] on div at bounding box center [939, 736] width 114 height 29
click at [740, 375] on div "$0" at bounding box center [712, 362] width 114 height 29
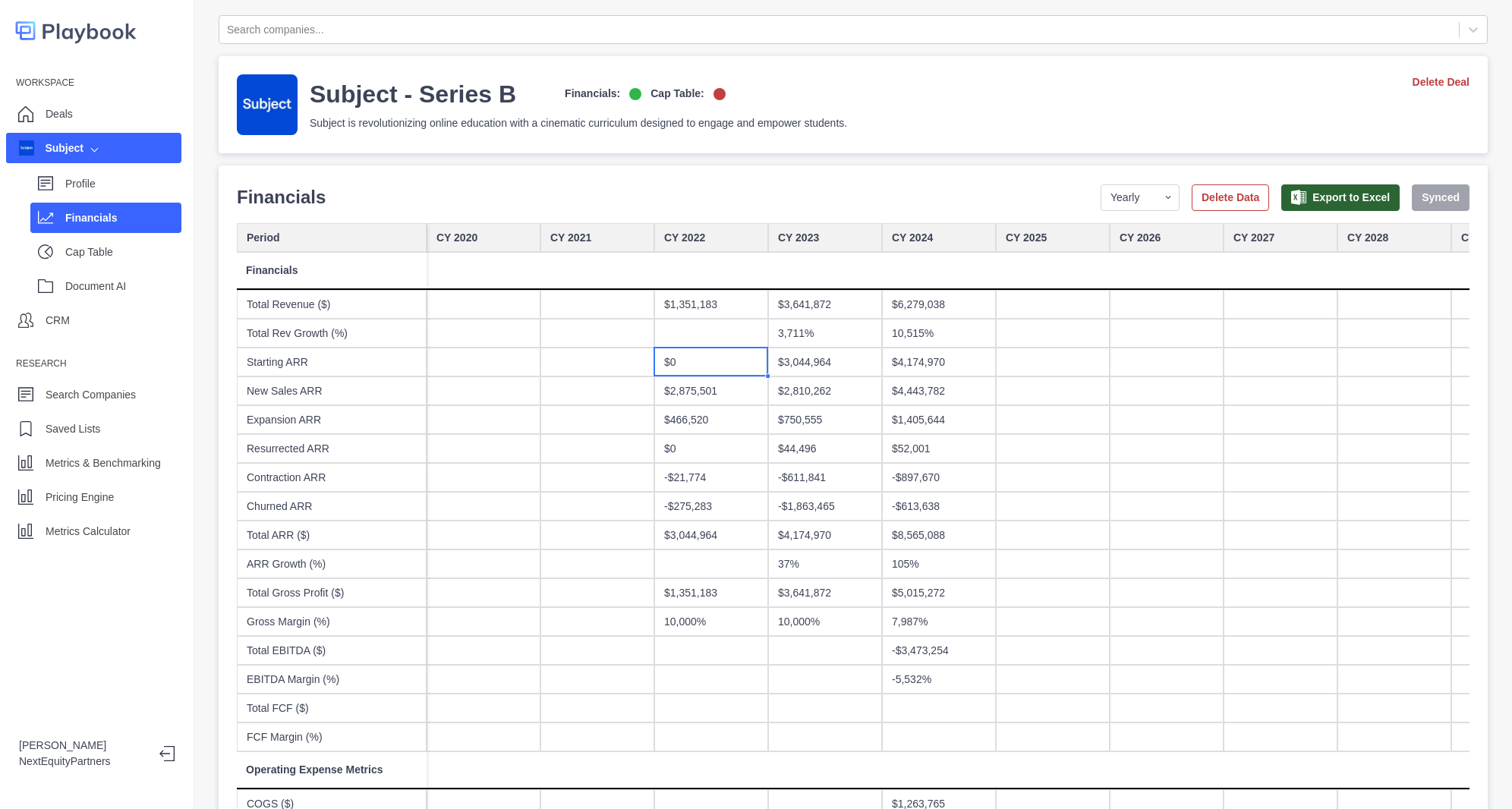
click at [720, 366] on div "$0" at bounding box center [712, 362] width 114 height 29
click at [655, 369] on div "$0" at bounding box center [712, 362] width 114 height 29
click at [616, 367] on div at bounding box center [597, 362] width 114 height 29
click at [528, 369] on div at bounding box center [484, 362] width 114 height 29
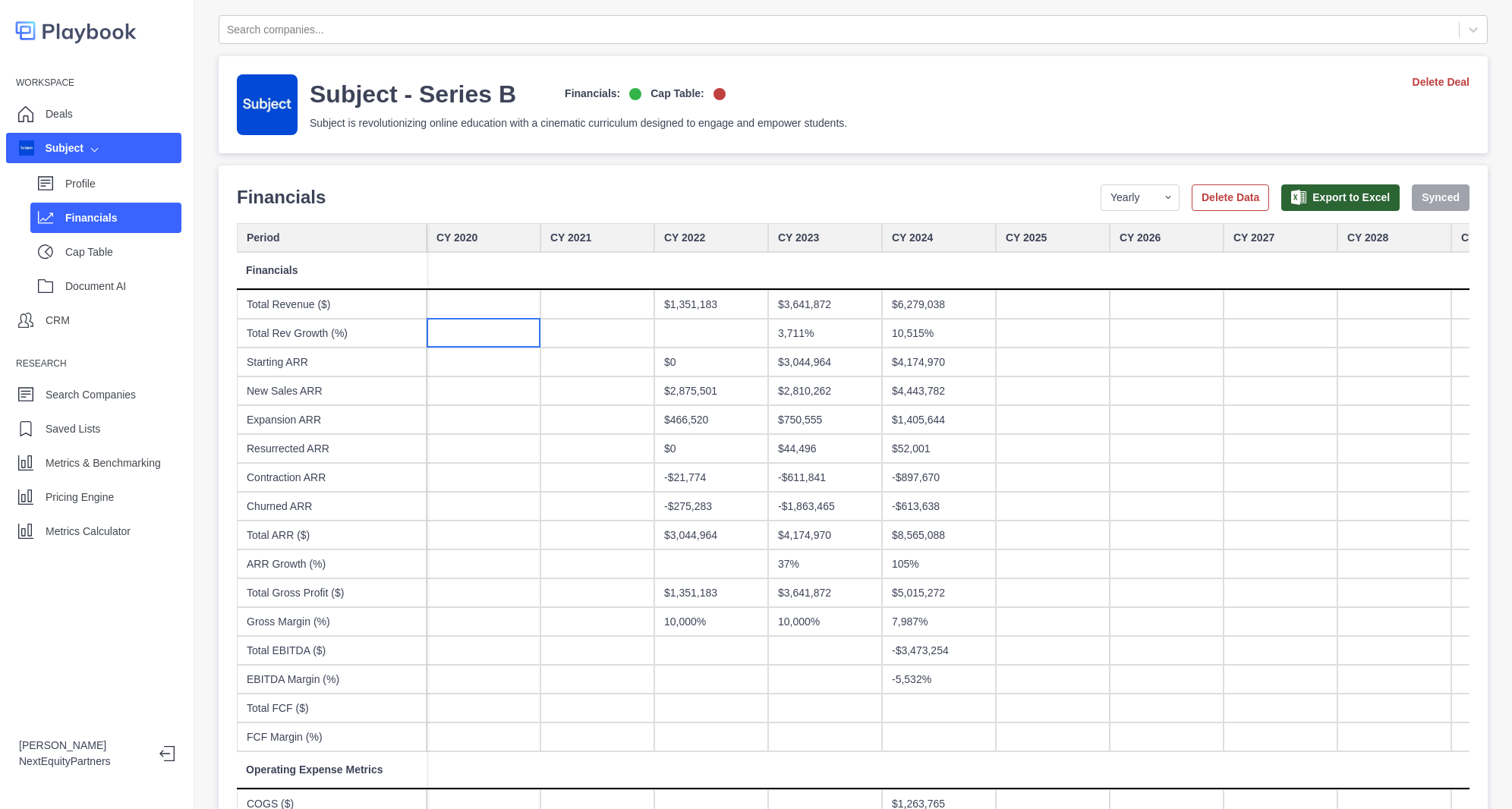
click at [504, 324] on div at bounding box center [484, 333] width 114 height 29
click at [498, 307] on div at bounding box center [484, 304] width 114 height 29
click at [590, 305] on div at bounding box center [597, 304] width 114 height 29
click at [681, 318] on div "$1,351,183" at bounding box center [712, 304] width 114 height 29
